Goal: Task Accomplishment & Management: Use online tool/utility

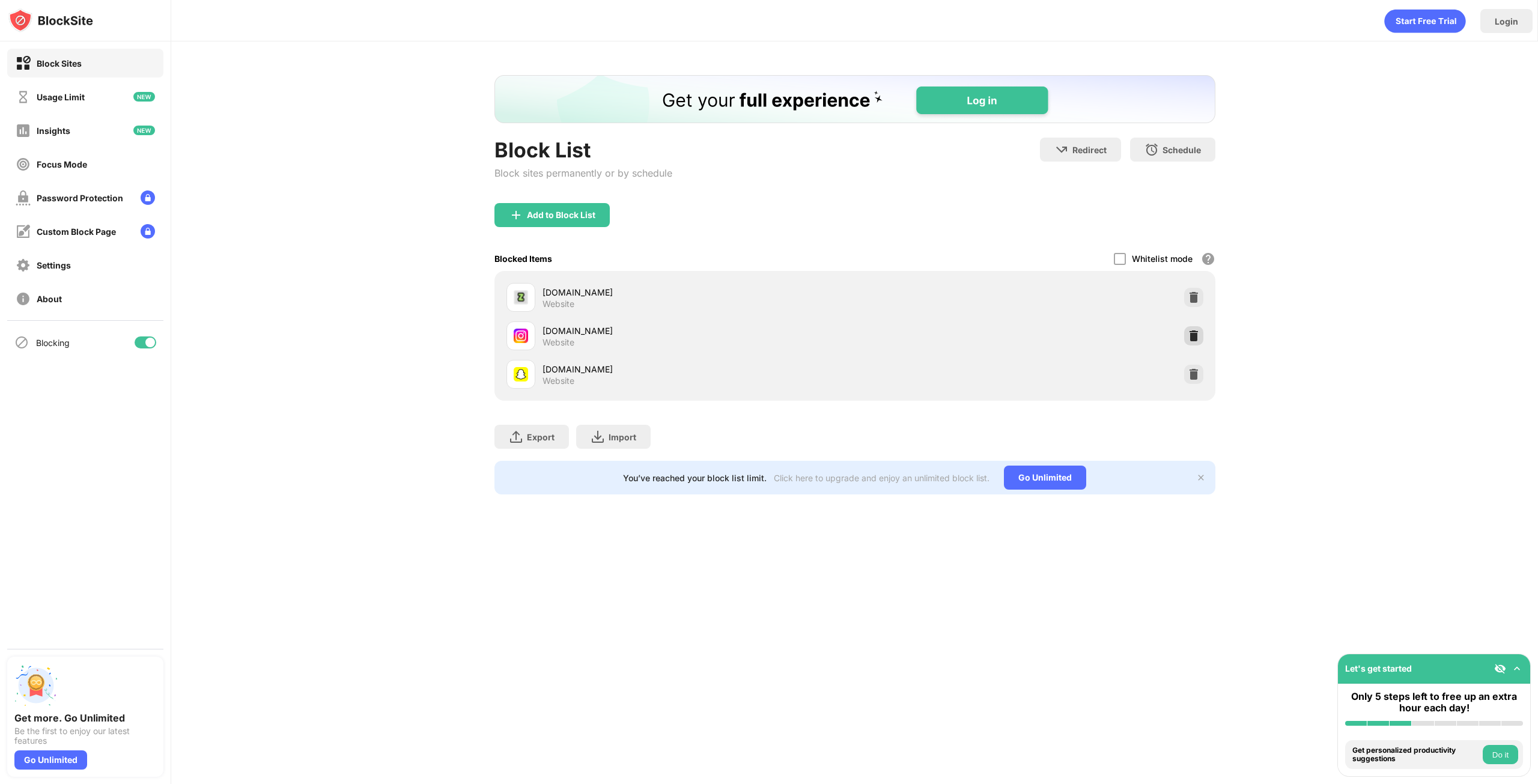
drag, startPoint x: 1195, startPoint y: 336, endPoint x: 1194, endPoint y: 345, distance: 9.1
click at [1195, 336] on img at bounding box center [1194, 336] width 12 height 12
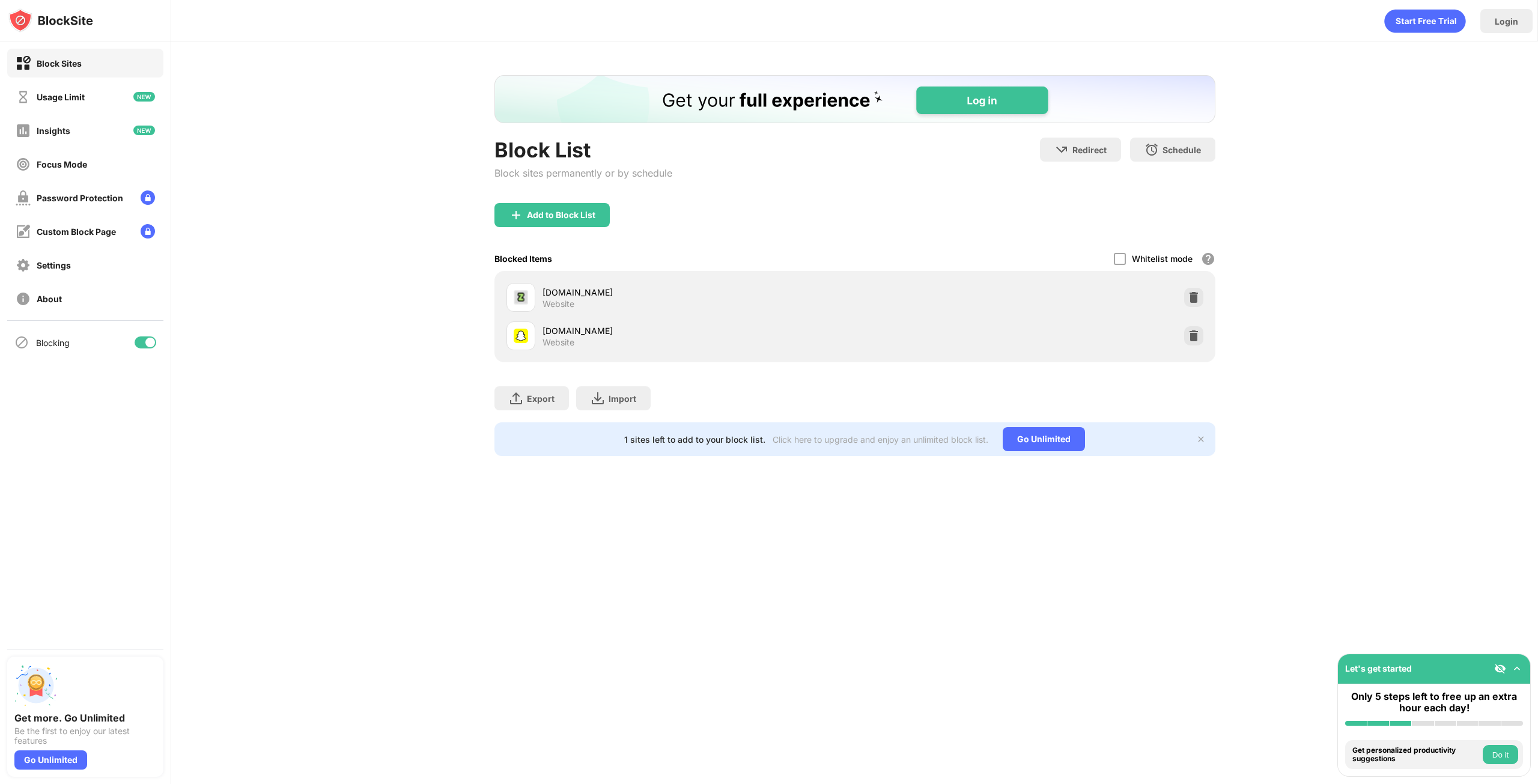
click at [1195, 347] on div "[DOMAIN_NAME] Website" at bounding box center [854, 336] width 706 height 39
click at [1194, 333] on img at bounding box center [1194, 336] width 12 height 12
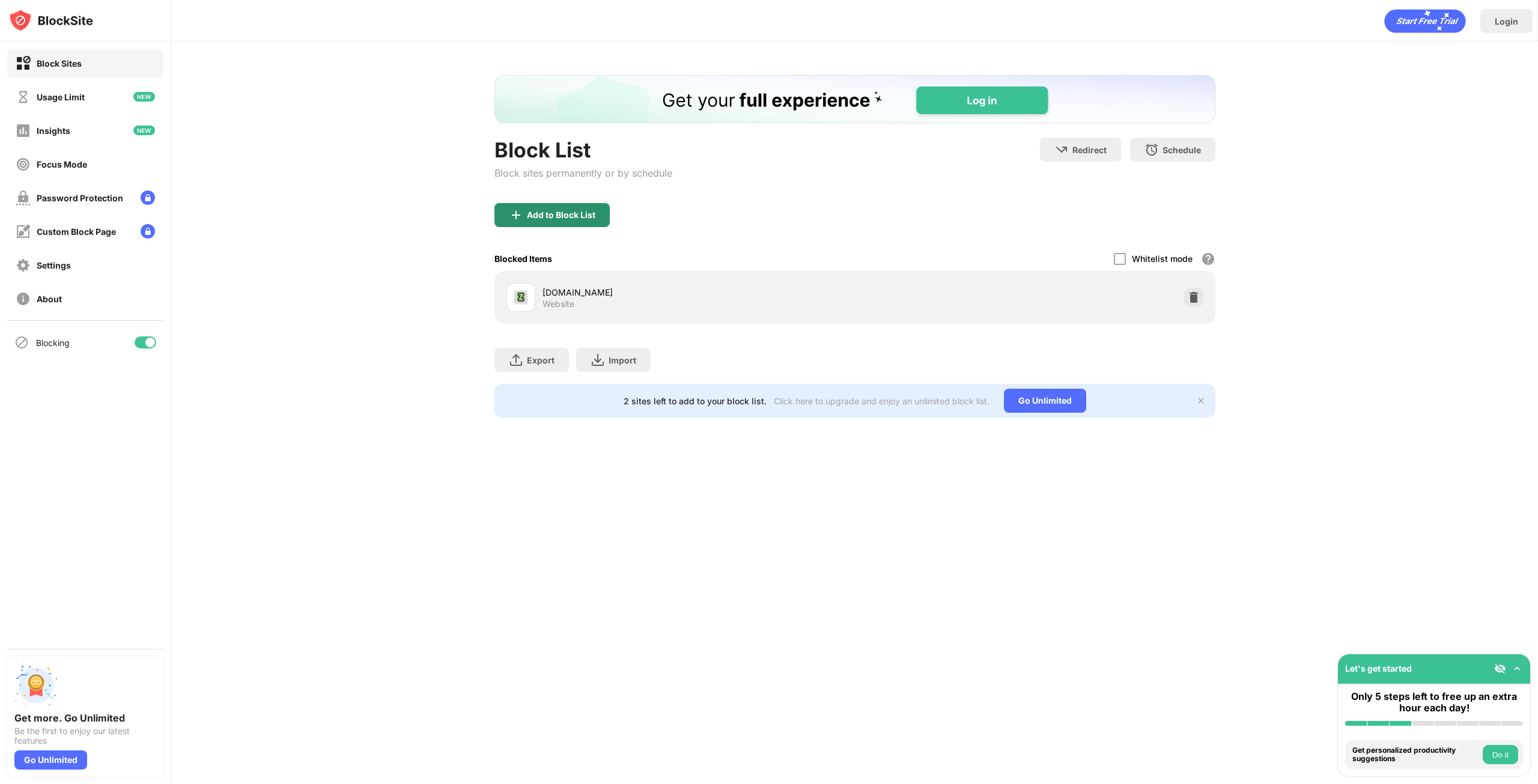
click at [557, 216] on div "Add to Block List" at bounding box center [561, 215] width 69 height 9
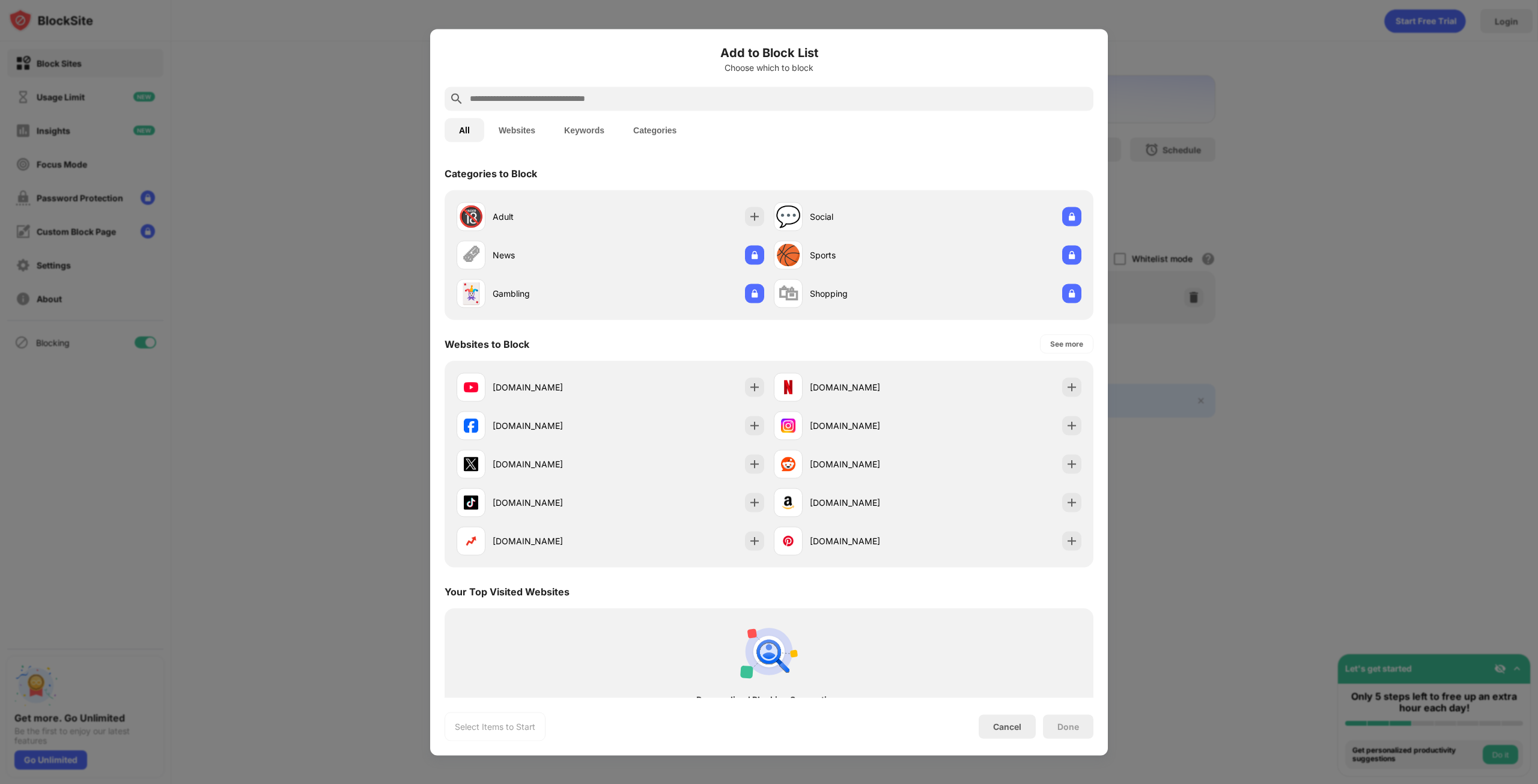
click at [479, 100] on input "text" at bounding box center [779, 98] width 620 height 14
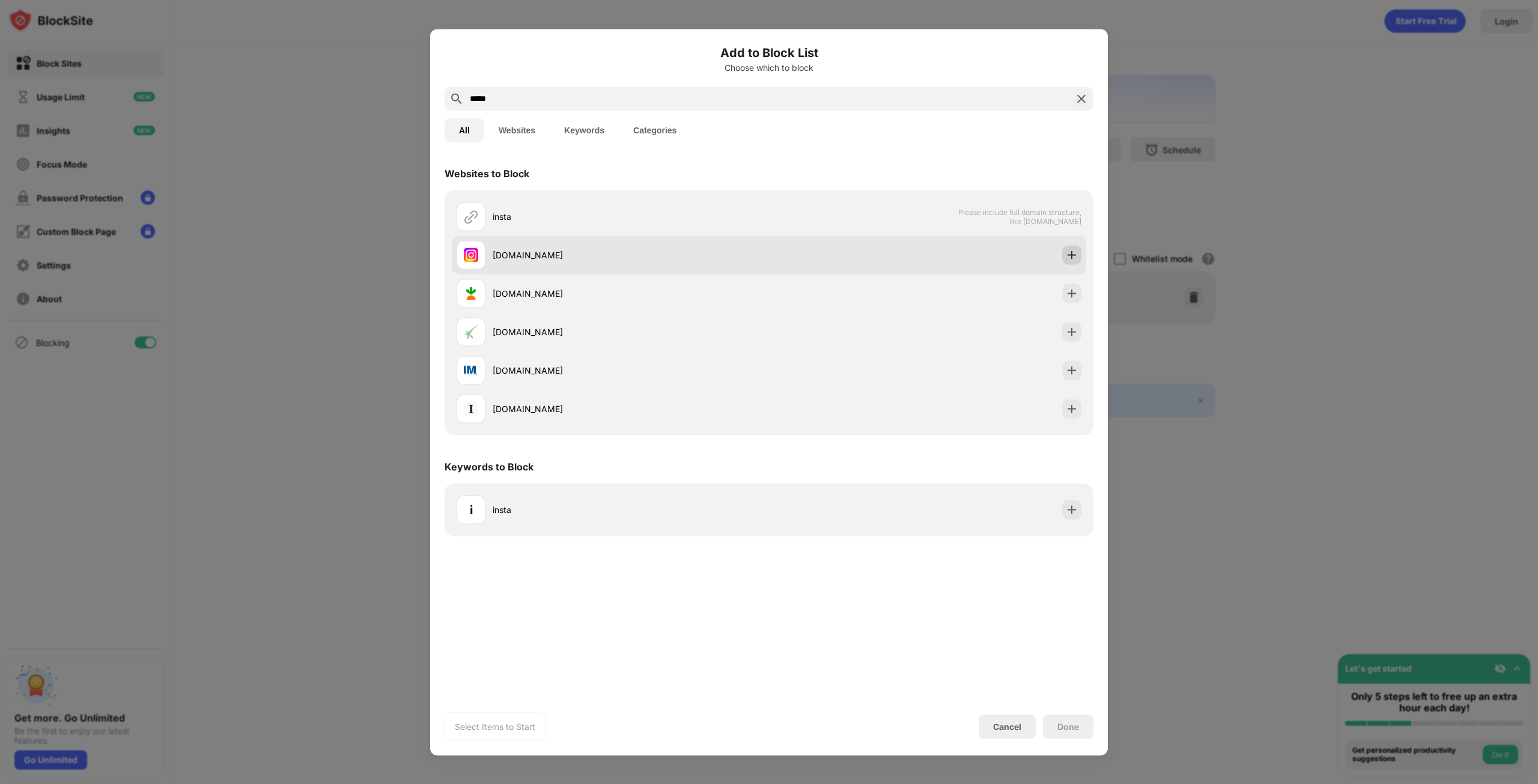
type input "*****"
drag, startPoint x: 1077, startPoint y: 254, endPoint x: 1071, endPoint y: 254, distance: 6.0
click at [1077, 254] on img at bounding box center [1072, 255] width 12 height 12
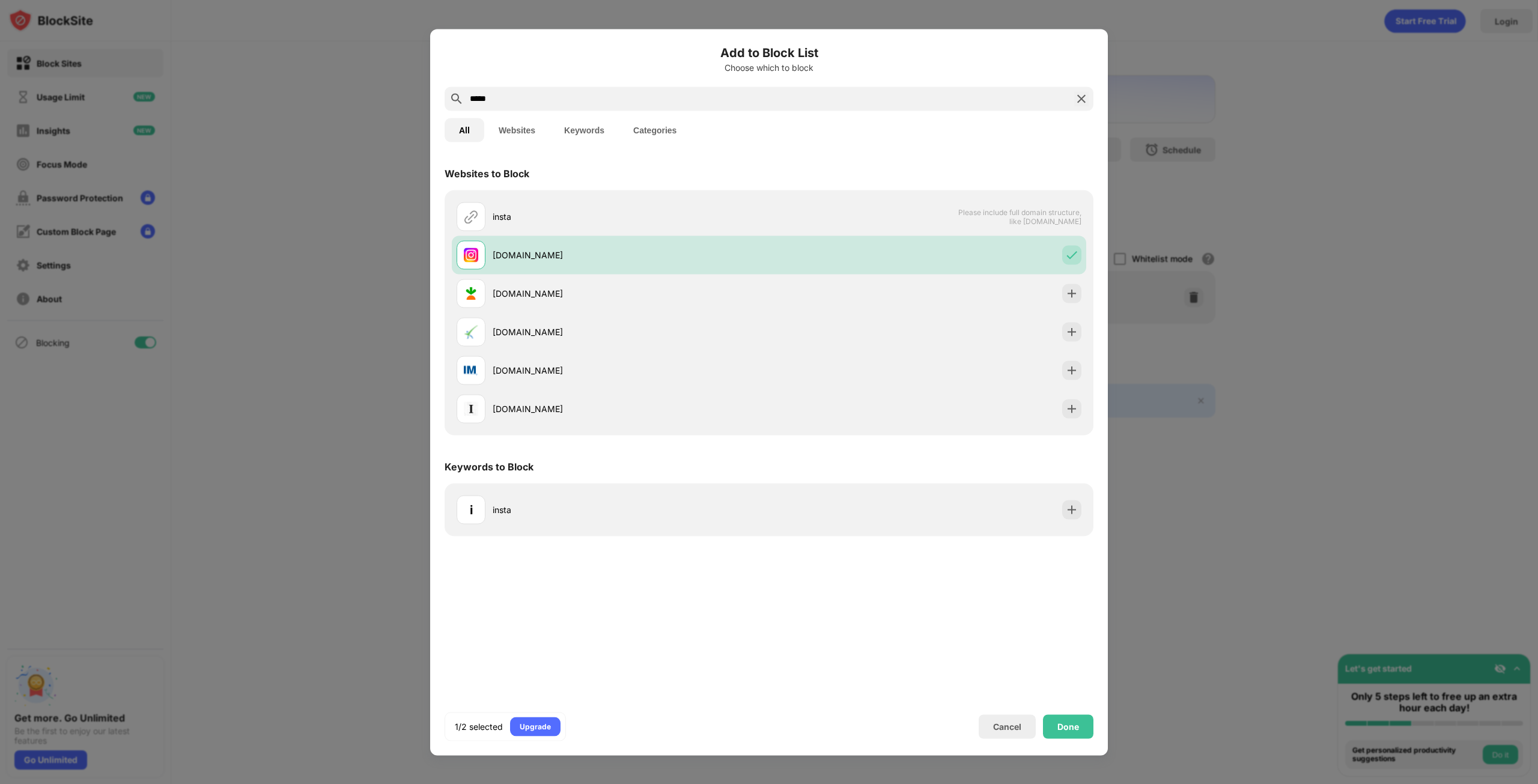
click at [1079, 98] on img at bounding box center [1081, 98] width 14 height 14
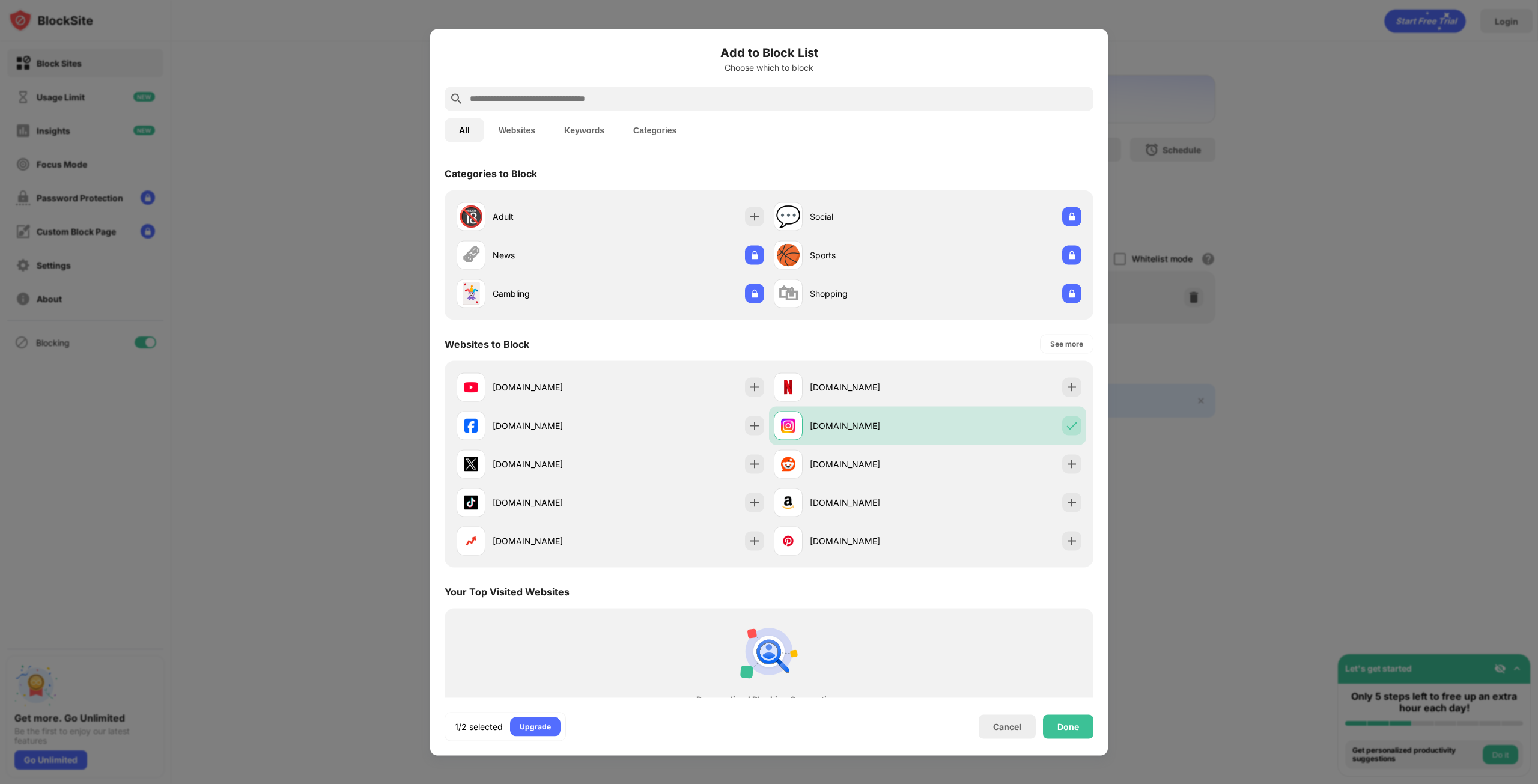
click at [604, 104] on input "text" at bounding box center [779, 98] width 620 height 14
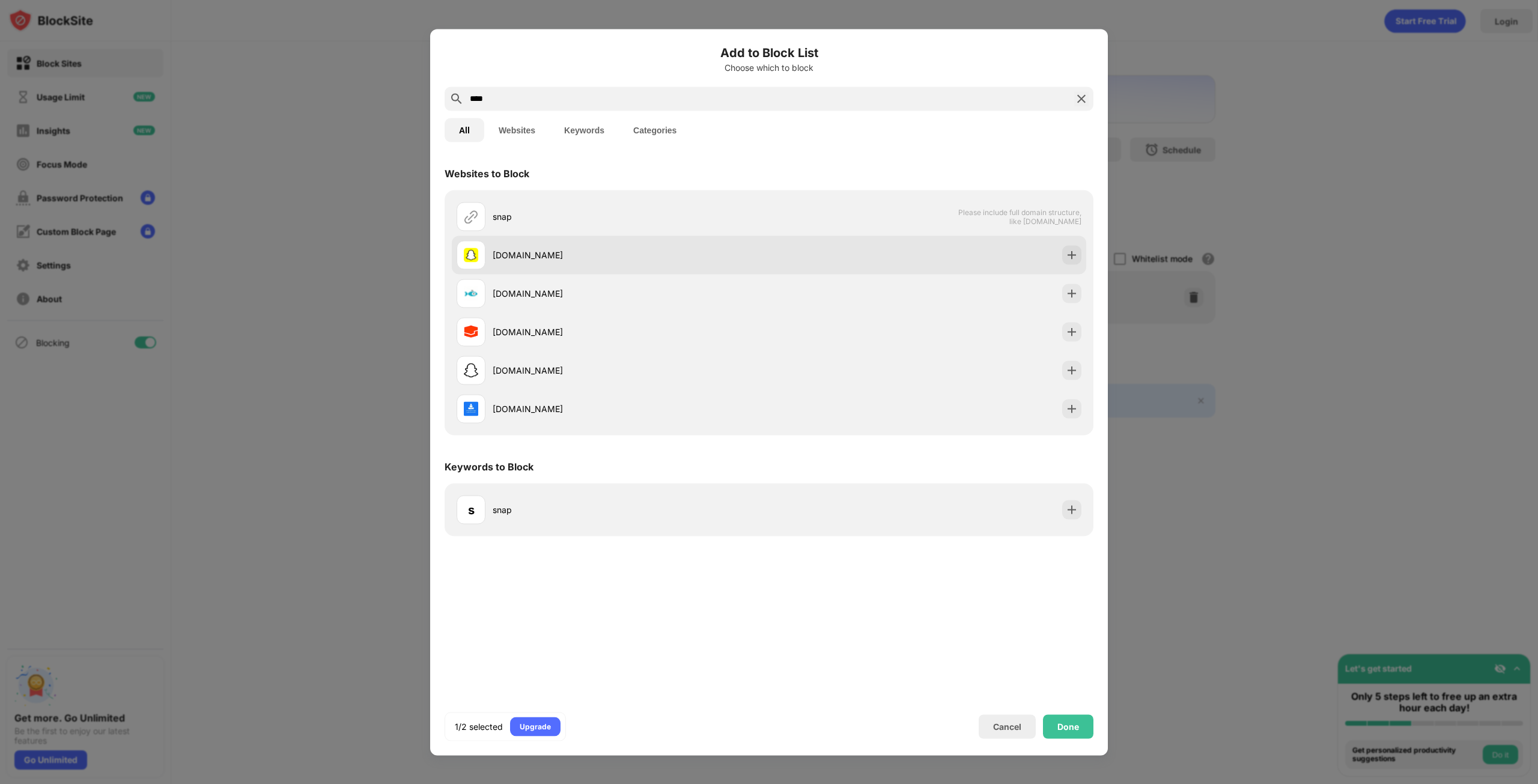
type input "****"
click at [1073, 250] on img at bounding box center [1072, 255] width 12 height 12
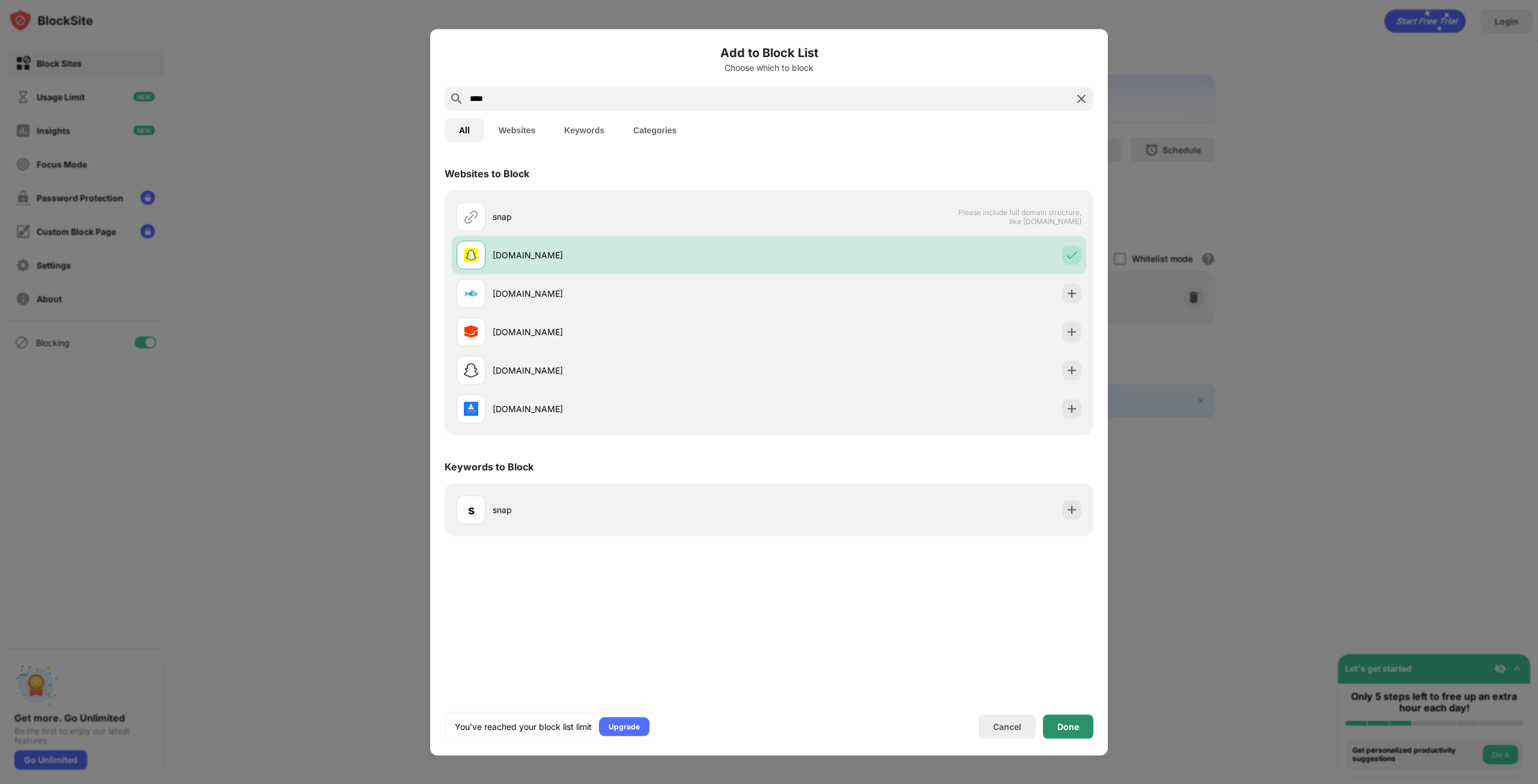
click at [1075, 725] on div "Done" at bounding box center [1068, 726] width 22 height 9
